Goal: Task Accomplishment & Management: Complete application form

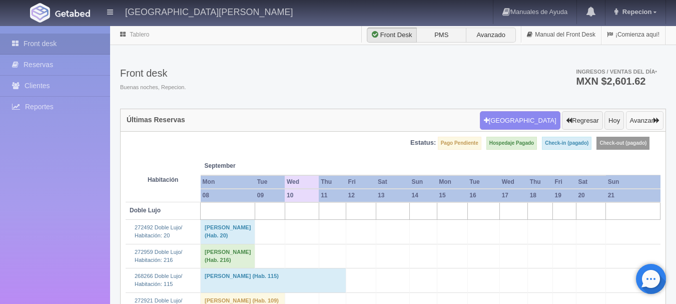
click at [636, 121] on button "Avanzar" at bounding box center [645, 120] width 38 height 19
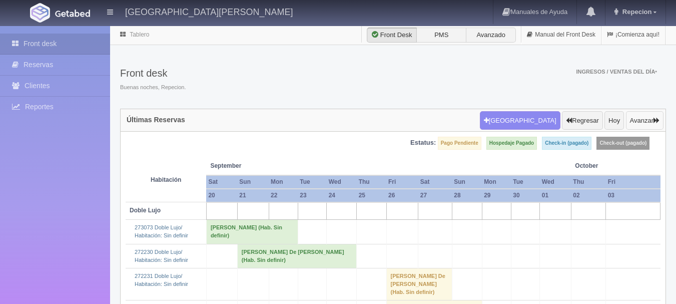
click at [636, 121] on button "Avanzar" at bounding box center [645, 120] width 38 height 19
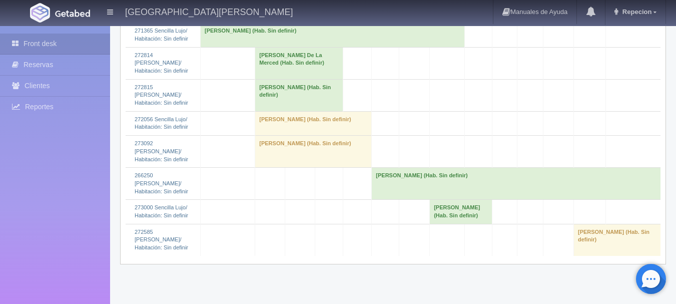
scroll to position [693, 0]
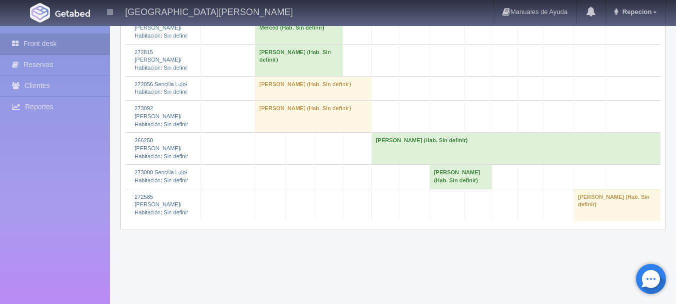
click at [420, 165] on td "Michel Bousquet (Hab. Sin definir)" at bounding box center [516, 149] width 289 height 32
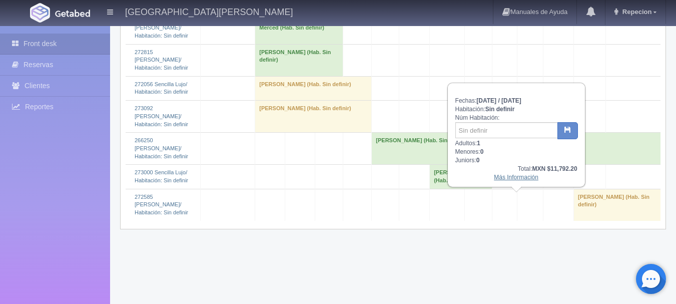
click at [501, 179] on link "Más Información" at bounding box center [516, 177] width 45 height 7
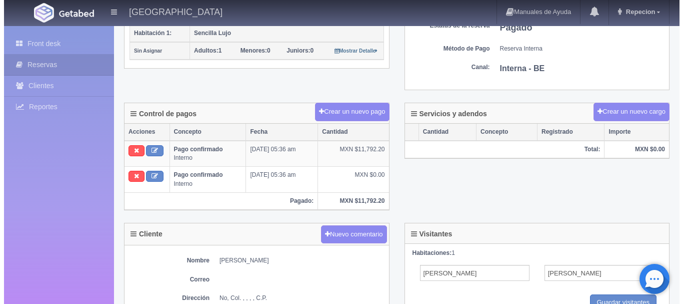
scroll to position [300, 0]
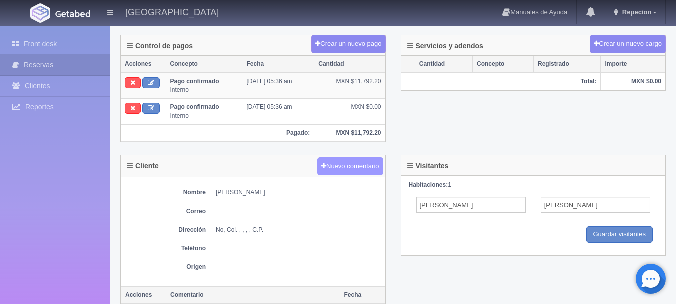
click at [360, 171] on button "Nuevo comentario" at bounding box center [350, 166] width 66 height 19
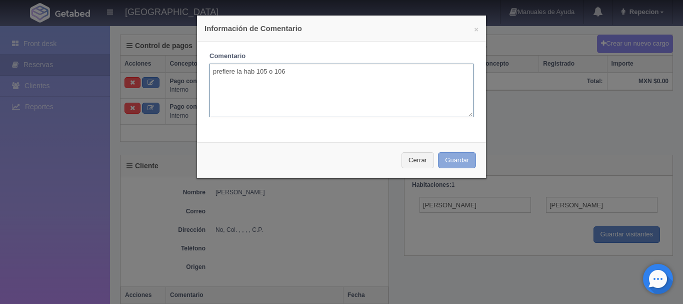
type textarea "prefiere la hab 105 o 106"
click at [455, 162] on button "Guardar" at bounding box center [457, 160] width 38 height 17
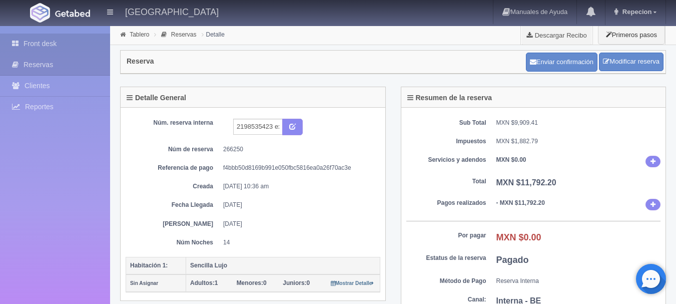
click at [51, 44] on link "Front desk" at bounding box center [55, 44] width 110 height 21
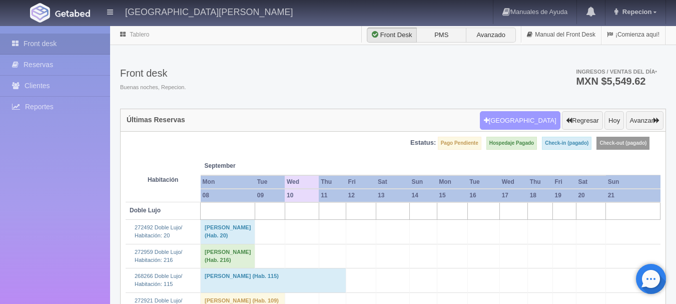
click at [535, 113] on button "[GEOGRAPHIC_DATA]" at bounding box center [520, 120] width 81 height 19
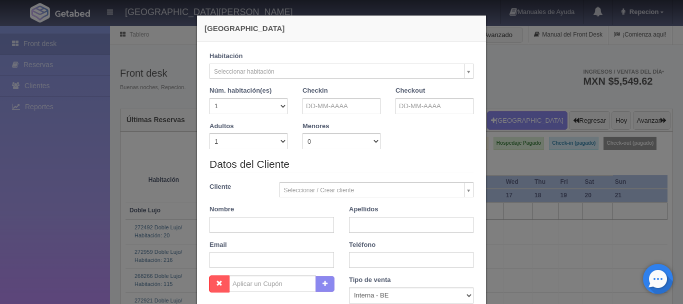
checkbox input "false"
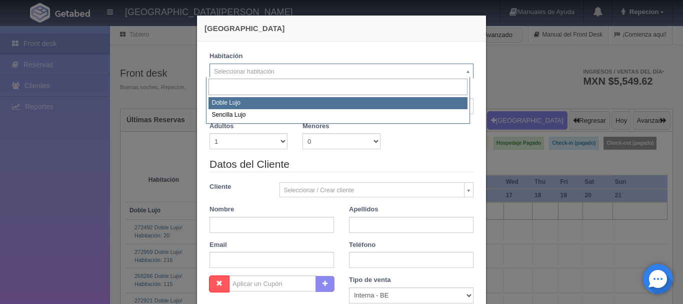
select select "577"
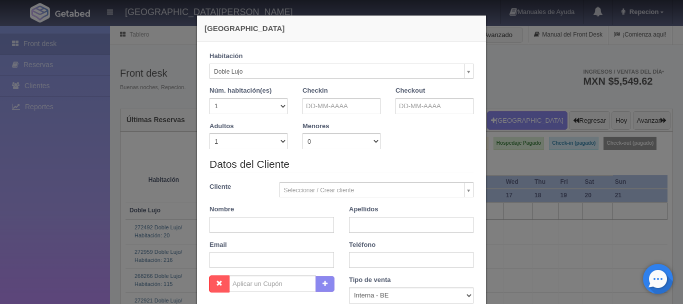
checkbox input "false"
click at [280, 142] on select "1 2 3 4 5 6 7 8 9 10" at bounding box center [249, 141] width 78 height 16
select select "2"
click at [210, 133] on select "1 2 3 4 5 6 7 8 9 10" at bounding box center [249, 141] width 78 height 16
checkbox input "false"
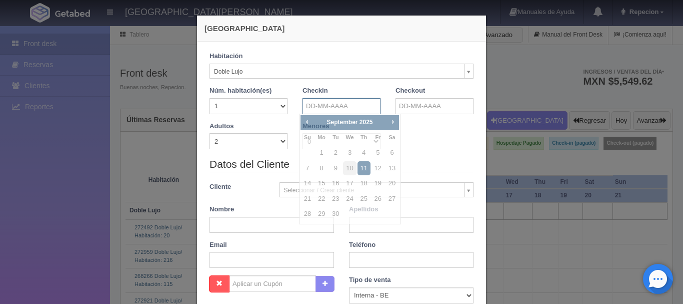
click at [342, 111] on input "text" at bounding box center [342, 106] width 78 height 16
click at [365, 169] on link "11" at bounding box center [364, 168] width 13 height 15
type input "[DATE]"
checkbox input "false"
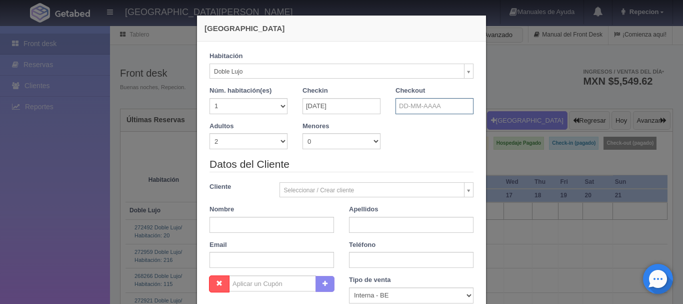
click at [407, 107] on input "text" at bounding box center [435, 106] width 78 height 16
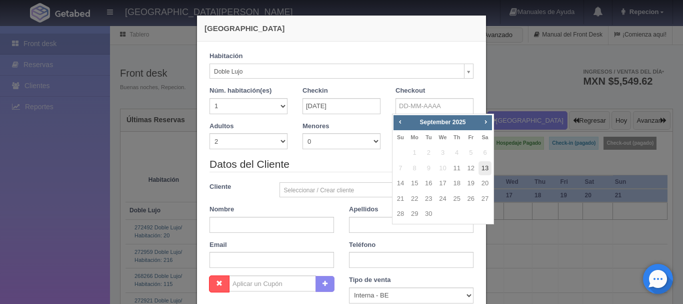
click at [485, 167] on link "13" at bounding box center [485, 168] width 13 height 15
type input "[DATE]"
checkbox input "false"
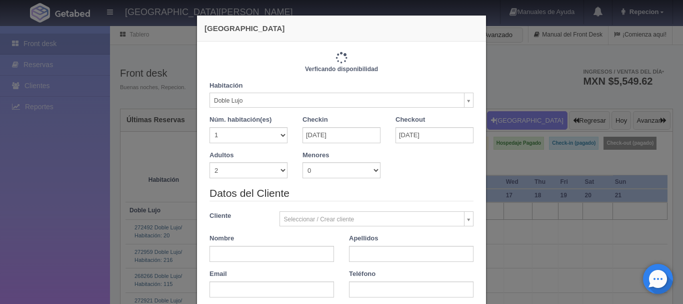
type input "2440.00"
checkbox input "false"
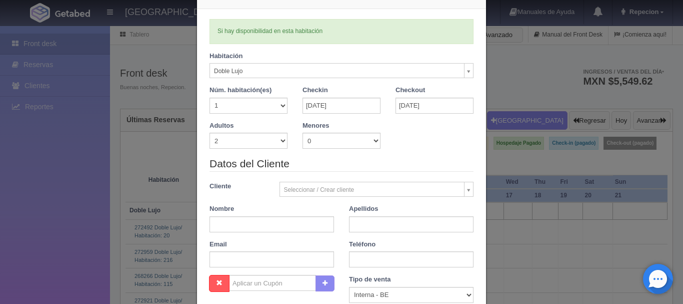
scroll to position [50, 0]
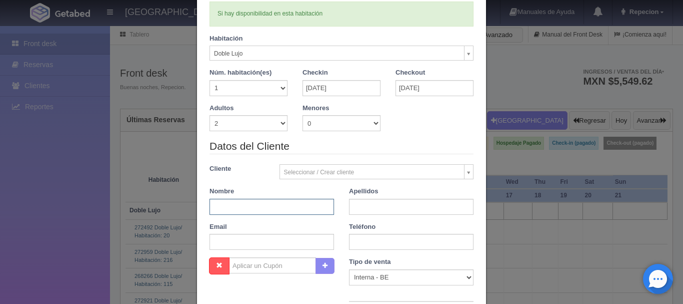
click at [277, 210] on input "text" at bounding box center [272, 207] width 125 height 16
type input "norma"
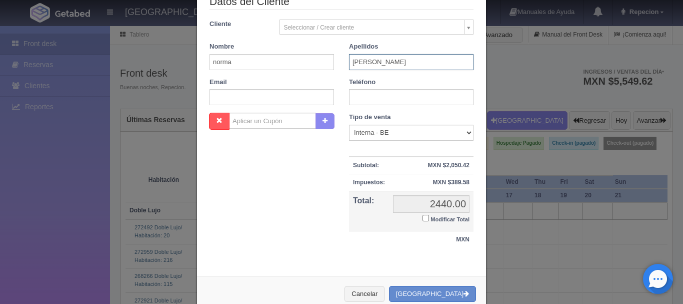
scroll to position [200, 0]
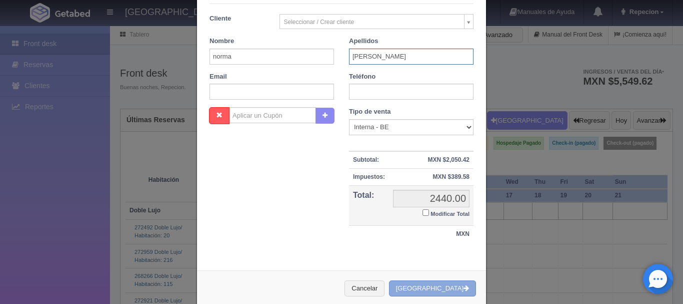
type input "[PERSON_NAME]"
click at [432, 290] on button "Crear Reserva" at bounding box center [432, 288] width 87 height 17
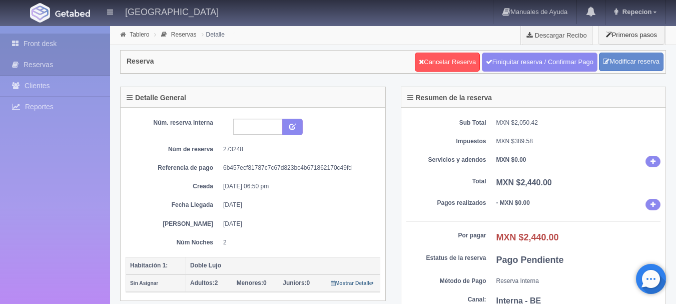
click at [43, 43] on link "Front desk" at bounding box center [55, 44] width 110 height 21
